Goal: Book appointment/travel/reservation

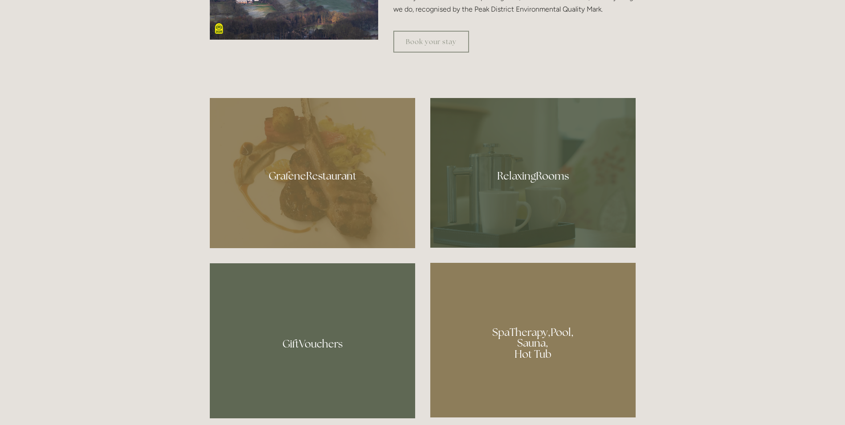
scroll to position [535, 0]
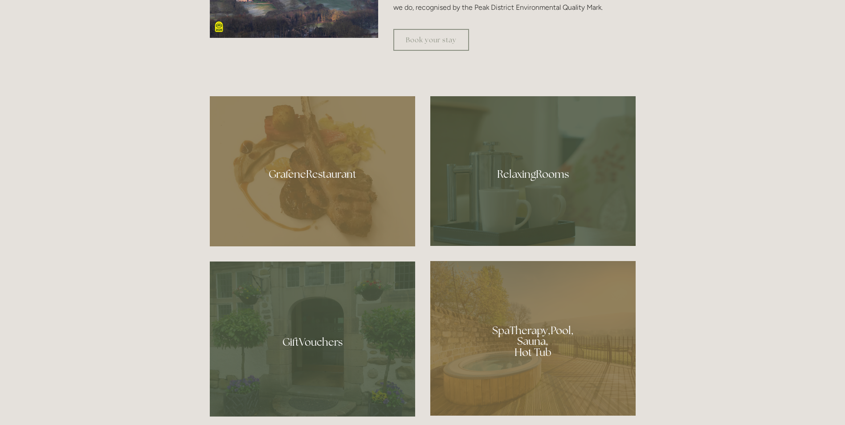
click at [295, 168] on div at bounding box center [312, 171] width 205 height 150
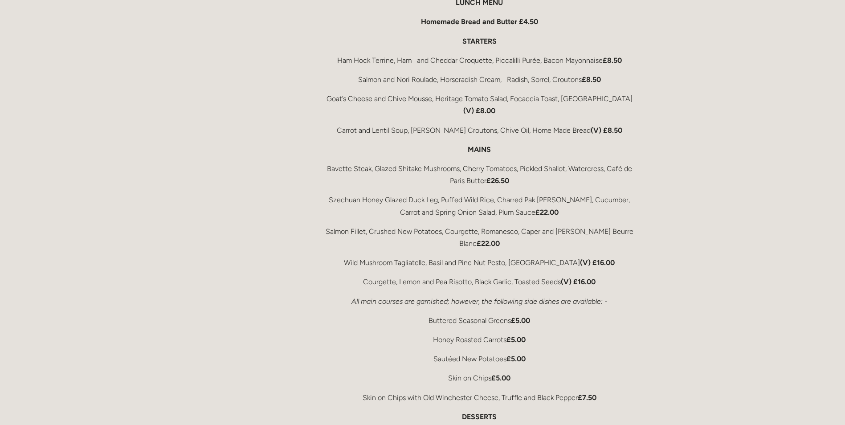
scroll to position [1559, 0]
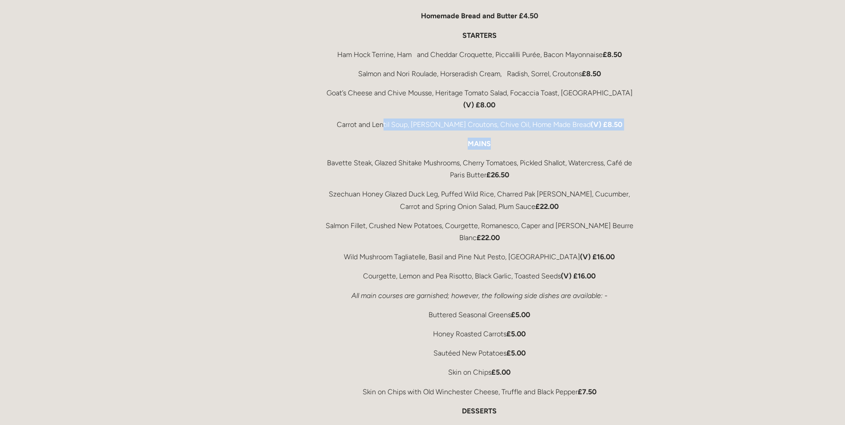
drag, startPoint x: 393, startPoint y: 102, endPoint x: 596, endPoint y: 112, distance: 203.8
click at [596, 112] on div "A Peak District Lunch The Grafene Restaurant must be one of the finest location…" at bounding box center [479, 254] width 312 height 635
click at [598, 110] on div "A Peak District Lunch The Grafene Restaurant must be one of the finest location…" at bounding box center [479, 254] width 312 height 635
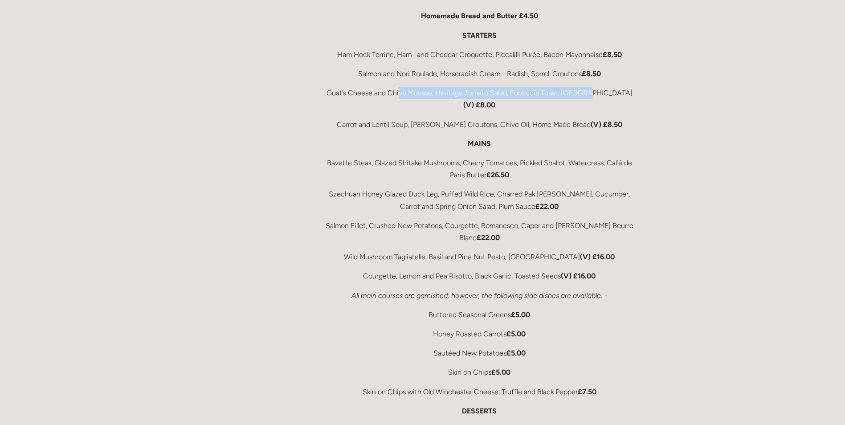
drag, startPoint x: 401, startPoint y: 76, endPoint x: 593, endPoint y: 86, distance: 192.3
click at [593, 87] on p "Goat’s Cheese and Chive Mousse, Heritage Tomato Salad, Focaccia Toast, Gazpacho…" at bounding box center [479, 99] width 312 height 24
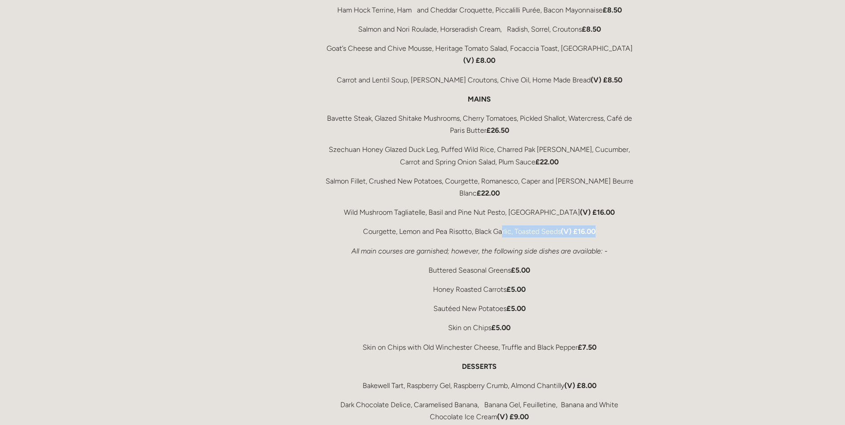
drag, startPoint x: 609, startPoint y: 194, endPoint x: 502, endPoint y: 192, distance: 106.5
click at [502, 225] on p "Courgette, Lemon and Pea Risotto, Black Garlic, Toasted Seeds (V) £16.00" at bounding box center [479, 231] width 312 height 12
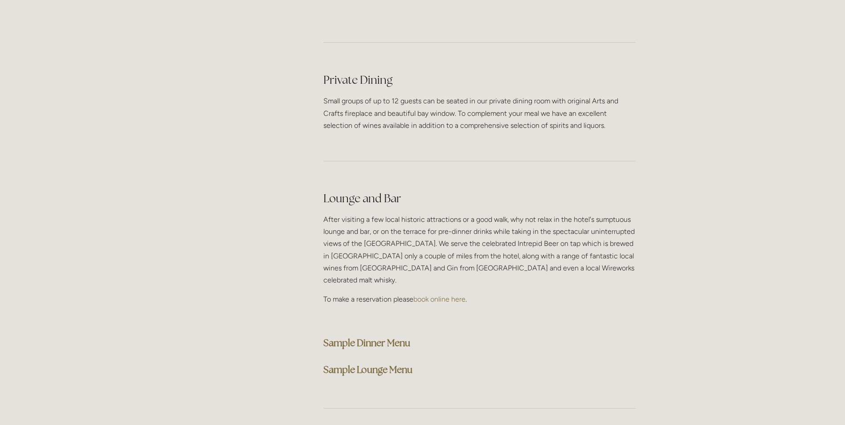
scroll to position [2139, 0]
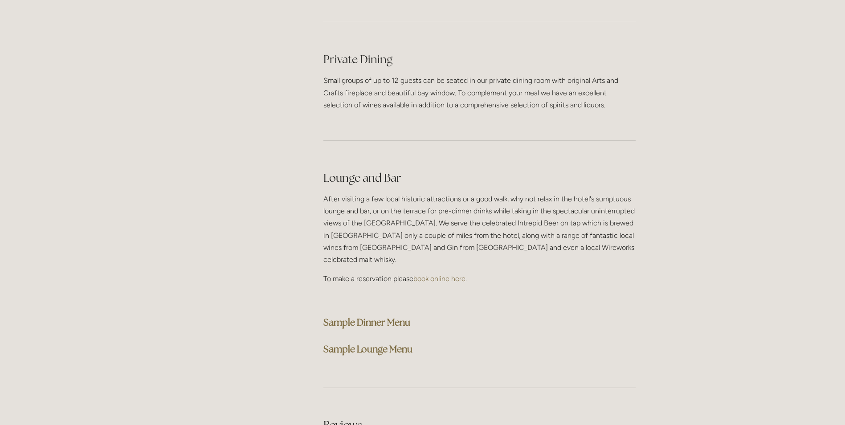
click at [368, 316] on strong "Sample Dinner Menu" at bounding box center [366, 322] width 87 height 12
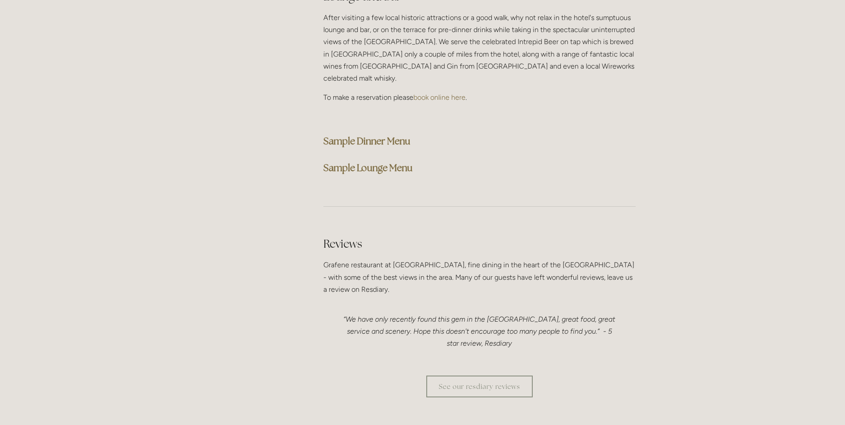
scroll to position [2361, 0]
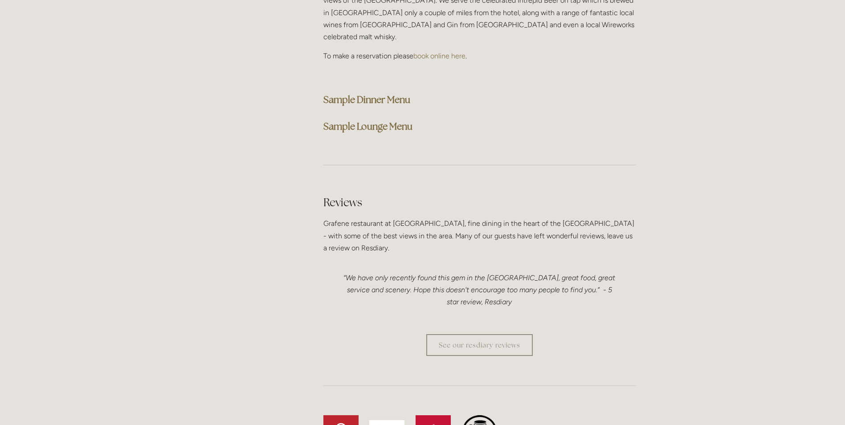
click at [463, 143] on div at bounding box center [479, 165] width 327 height 44
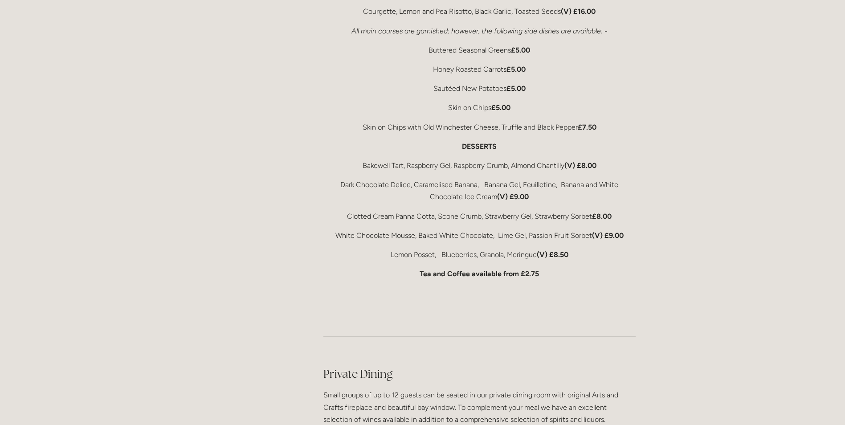
scroll to position [1648, 0]
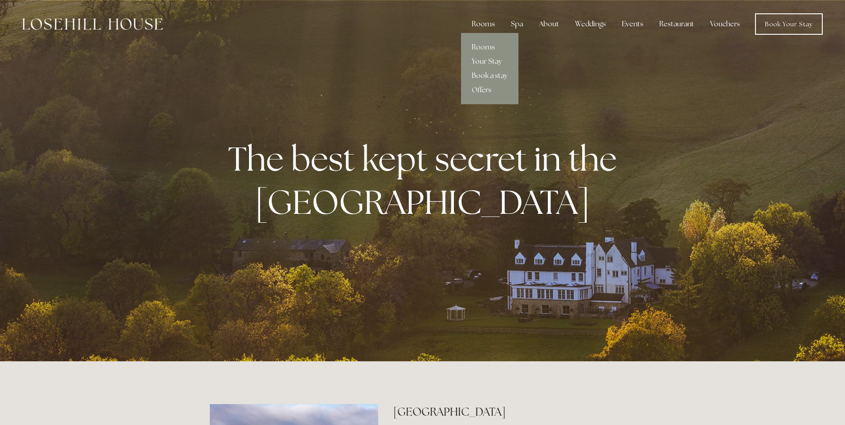
click at [487, 57] on link "Your Stay" at bounding box center [489, 61] width 57 height 14
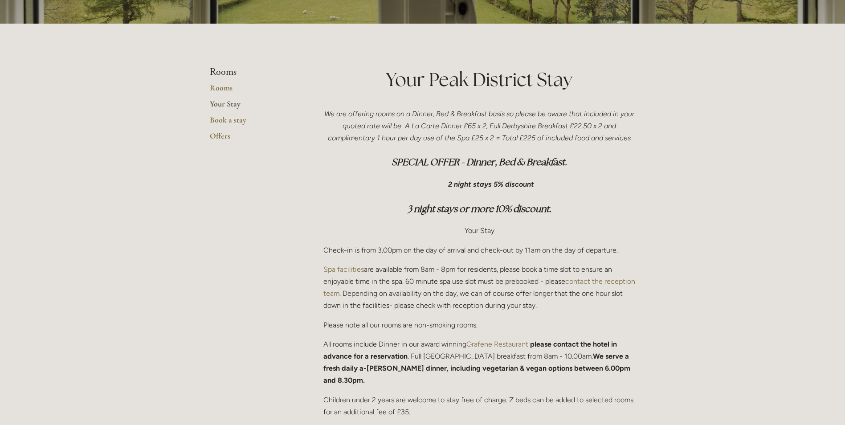
scroll to position [178, 0]
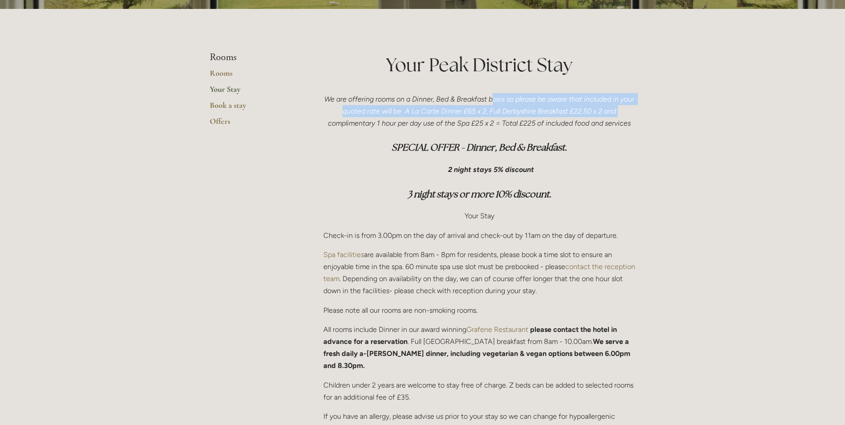
drag, startPoint x: 499, startPoint y: 98, endPoint x: 639, endPoint y: 110, distance: 140.8
click at [639, 110] on div "We are offering rooms on a Dinner, Bed & Breakfast basis so please be aware tha…" at bounding box center [479, 339] width 327 height 507
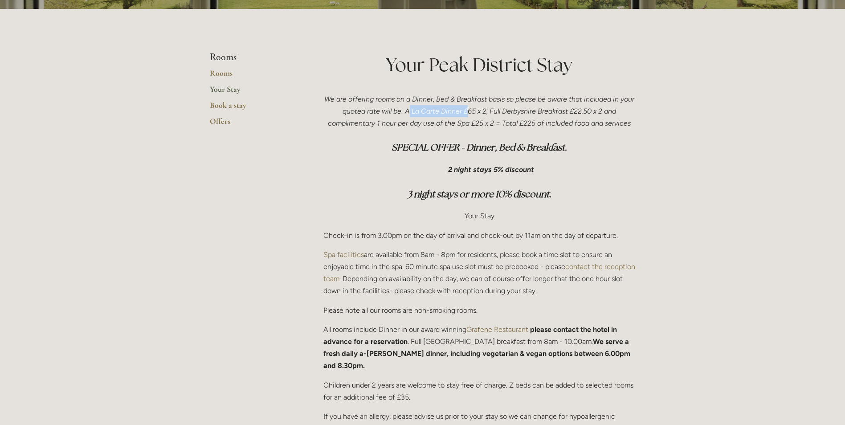
drag, startPoint x: 418, startPoint y: 114, endPoint x: 477, endPoint y: 114, distance: 58.8
click at [477, 114] on em "We are offering rooms on a Dinner, Bed & Breakfast basis so please be aware tha…" at bounding box center [480, 111] width 312 height 33
drag, startPoint x: 477, startPoint y: 113, endPoint x: 499, endPoint y: 113, distance: 22.7
click at [499, 113] on em "We are offering rooms on a Dinner, Bed & Breakfast basis so please be aware tha…" at bounding box center [480, 111] width 312 height 33
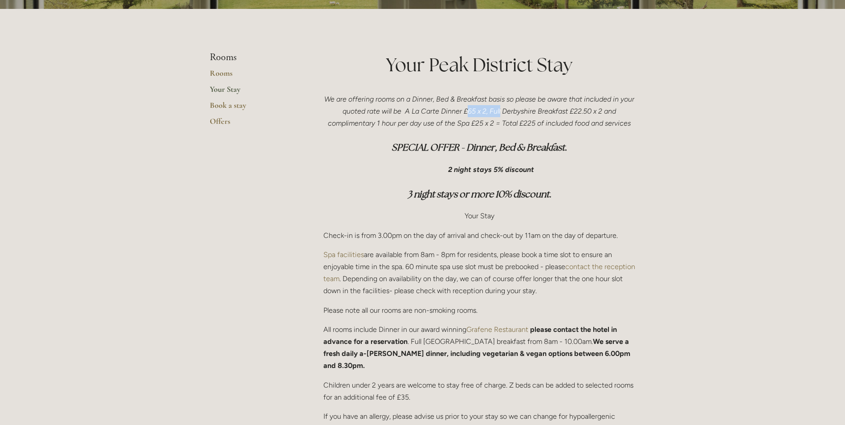
click at [499, 113] on em "We are offering rooms on a Dinner, Bed & Breakfast basis so please be aware tha…" at bounding box center [480, 111] width 312 height 33
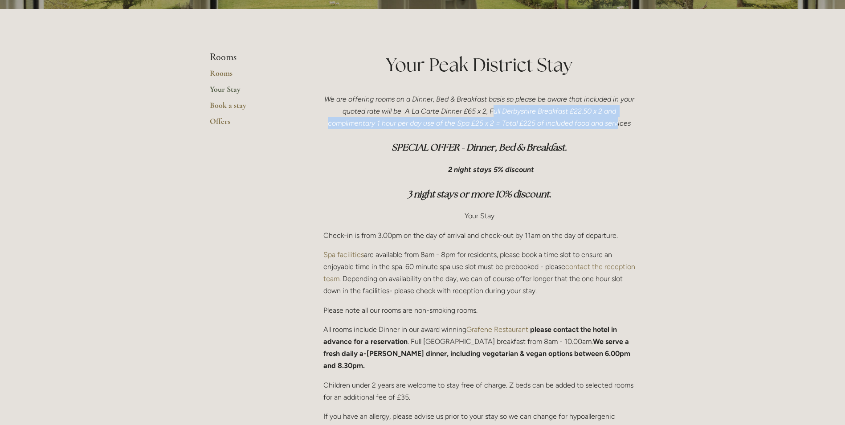
drag, startPoint x: 500, startPoint y: 110, endPoint x: 619, endPoint y: 123, distance: 119.3
click at [619, 123] on em "We are offering rooms on a Dinner, Bed & Breakfast basis so please be aware tha…" at bounding box center [480, 111] width 312 height 33
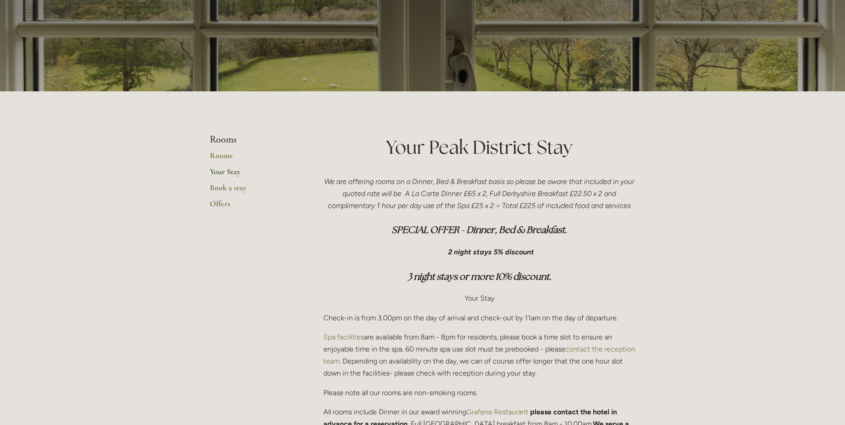
scroll to position [89, 0]
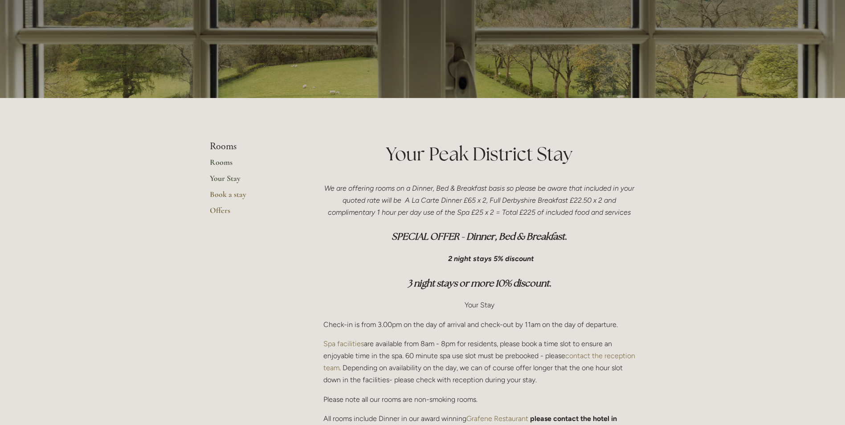
click at [218, 162] on link "Rooms" at bounding box center [252, 165] width 85 height 16
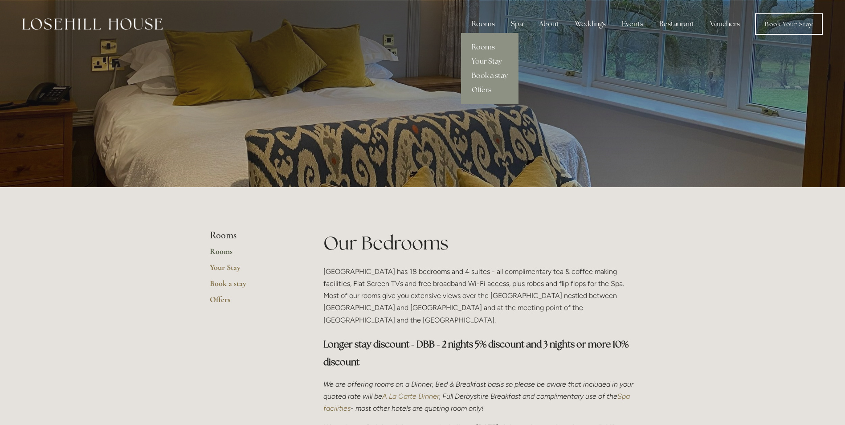
click at [495, 43] on link "Rooms" at bounding box center [489, 47] width 57 height 14
click at [224, 252] on link "Rooms" at bounding box center [252, 254] width 85 height 16
click at [225, 302] on link "Offers" at bounding box center [252, 302] width 85 height 16
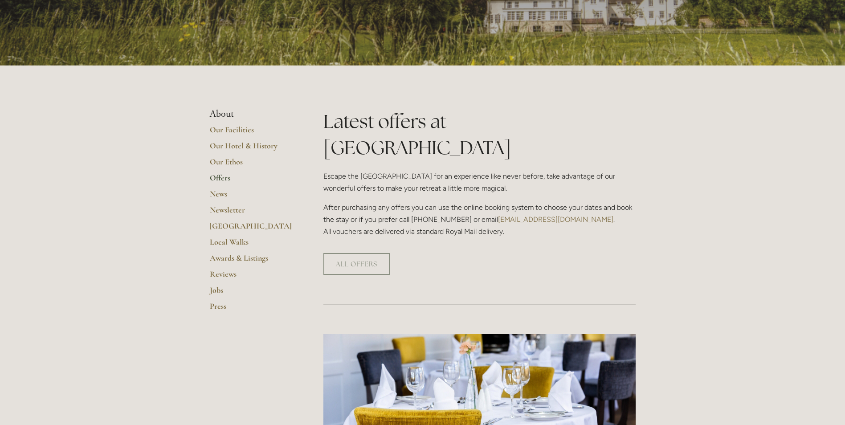
scroll to position [134, 0]
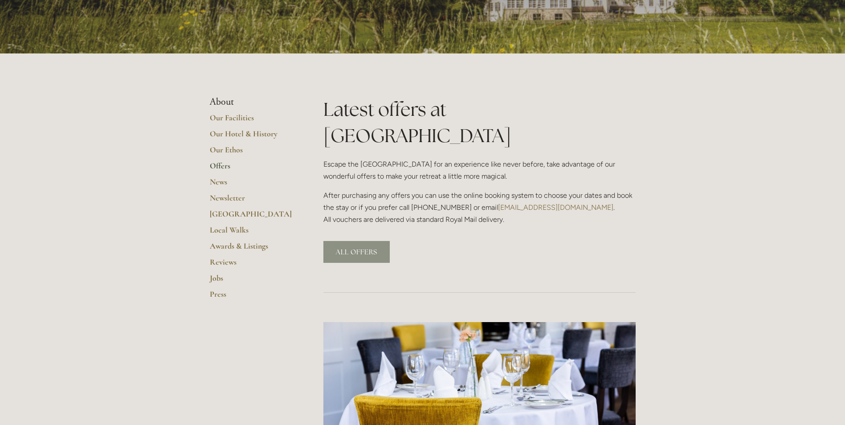
click at [342, 241] on link "ALL OFFERS" at bounding box center [356, 252] width 66 height 22
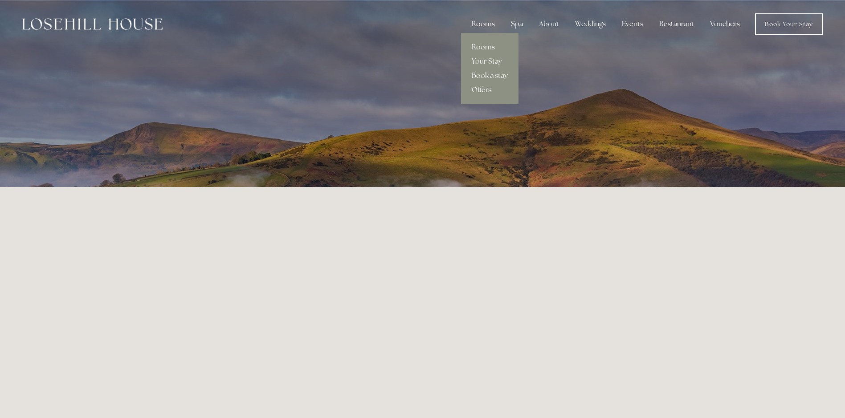
click at [481, 21] on div "Rooms" at bounding box center [483, 24] width 37 height 18
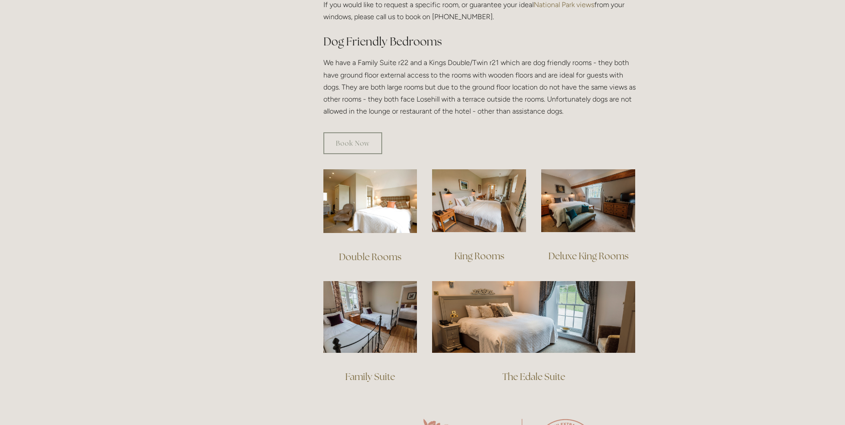
scroll to position [490, 0]
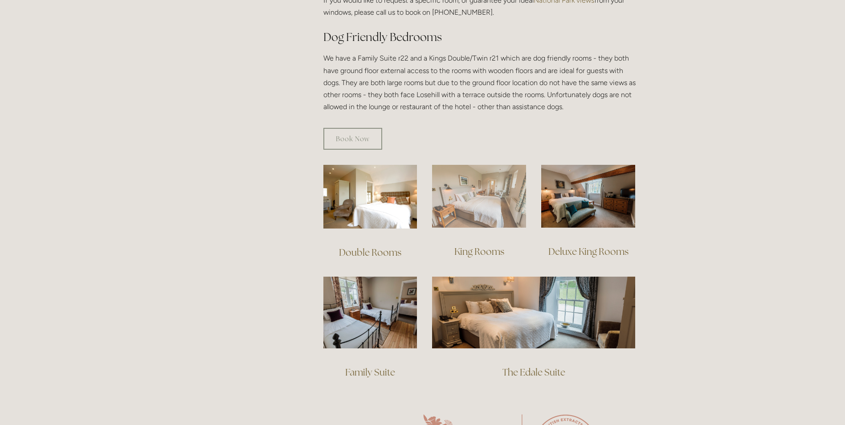
click at [490, 195] on img at bounding box center [479, 196] width 94 height 63
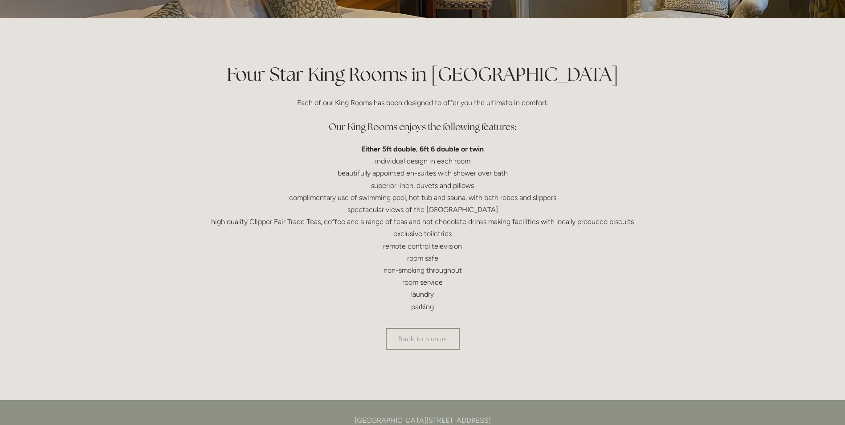
scroll to position [178, 0]
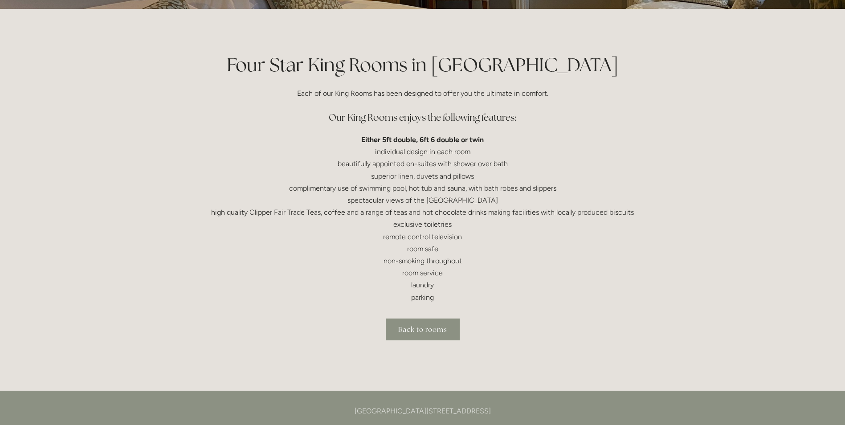
click at [427, 331] on link "Back to rooms" at bounding box center [423, 330] width 74 height 22
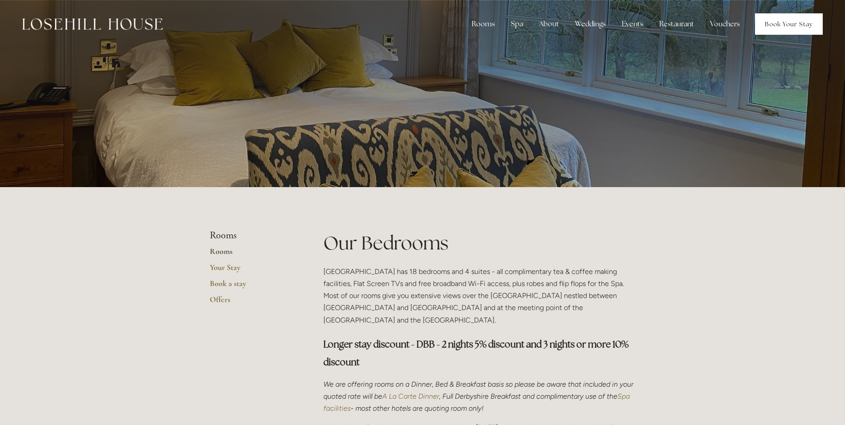
click at [769, 20] on link "Book Your Stay" at bounding box center [789, 23] width 68 height 21
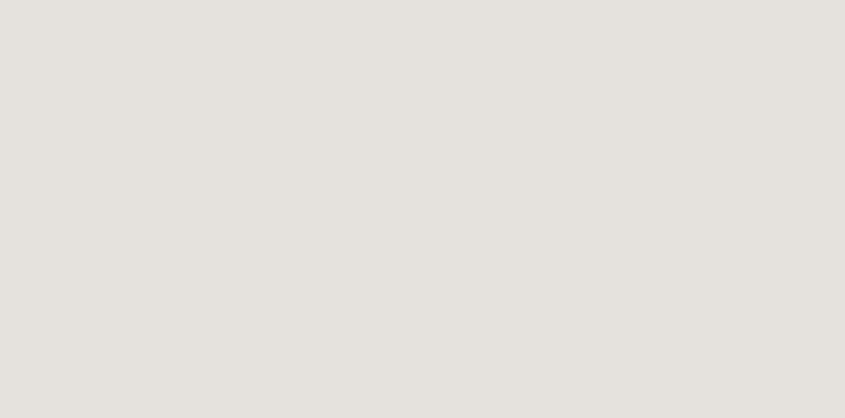
scroll to position [1029, 0]
